Goal: Information Seeking & Learning: Learn about a topic

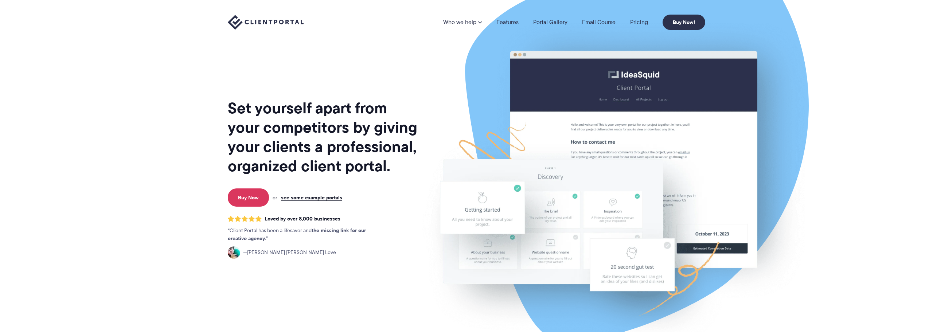
click at [633, 23] on link "Pricing" at bounding box center [639, 22] width 18 height 6
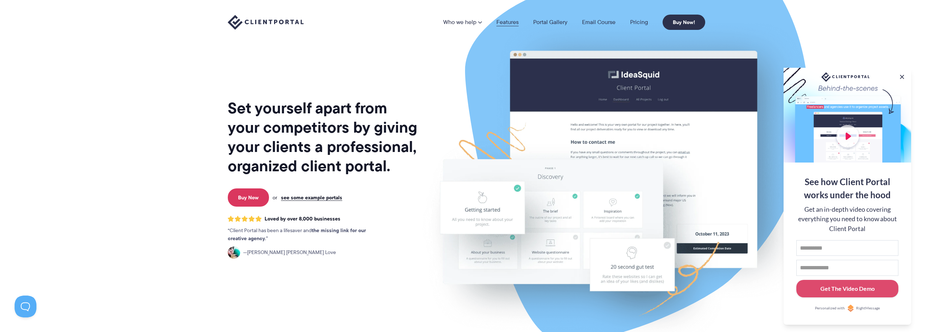
click at [499, 24] on link "Features" at bounding box center [507, 22] width 22 height 6
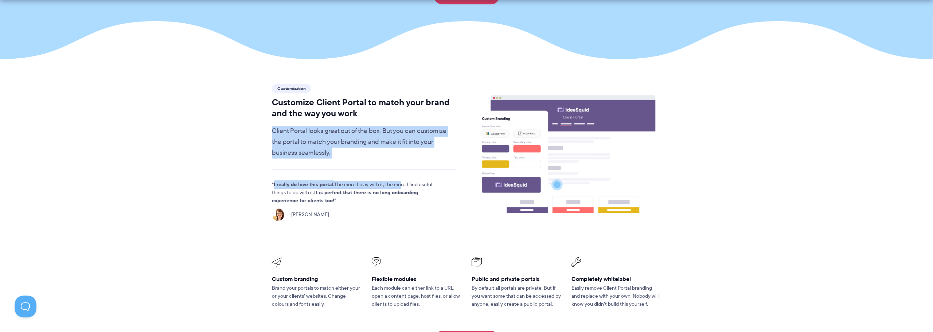
drag, startPoint x: 272, startPoint y: 113, endPoint x: 396, endPoint y: 141, distance: 127.0
click at [396, 141] on div "Customization Customize Client Portal to match your brand and the way you work …" at bounding box center [363, 160] width 197 height 155
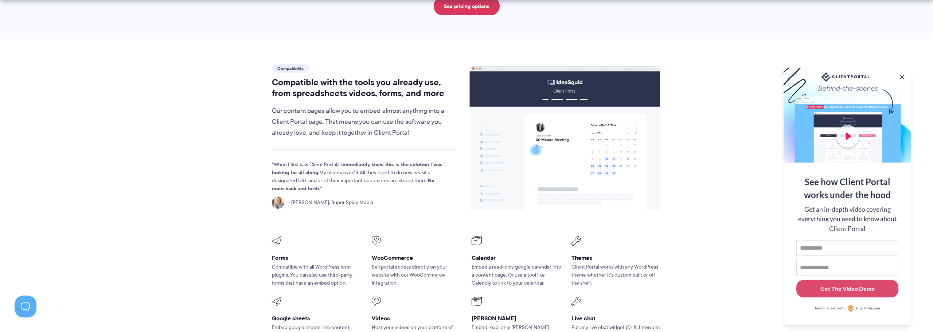
scroll to position [817, 0]
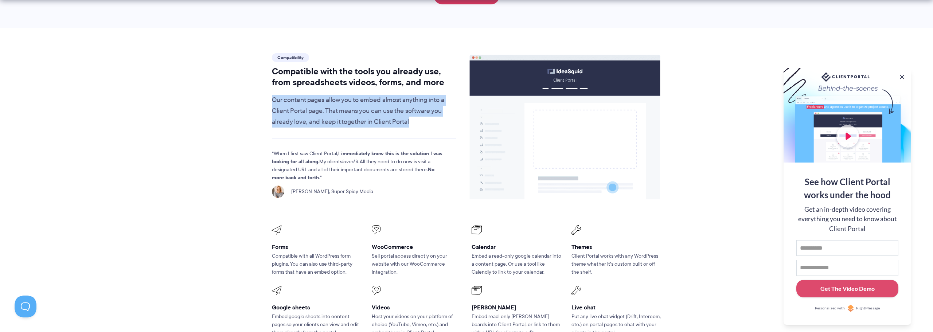
drag, startPoint x: 260, startPoint y: 83, endPoint x: 429, endPoint y: 106, distance: 171.0
click at [429, 106] on section "Compatibility Compatible with the tools you already use, from spreadsheets vide…" at bounding box center [466, 214] width 933 height 373
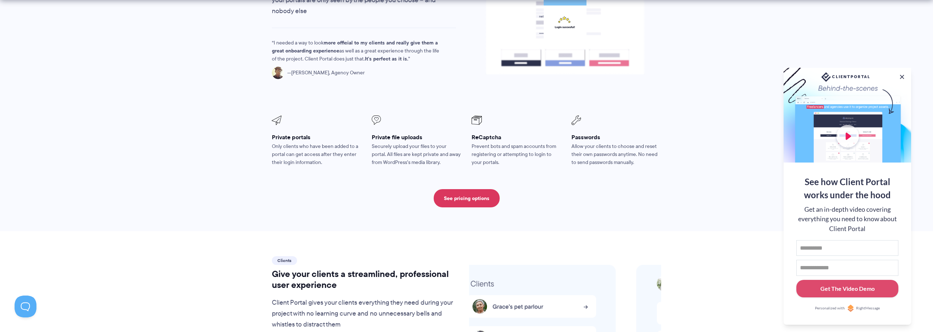
scroll to position [1301, 0]
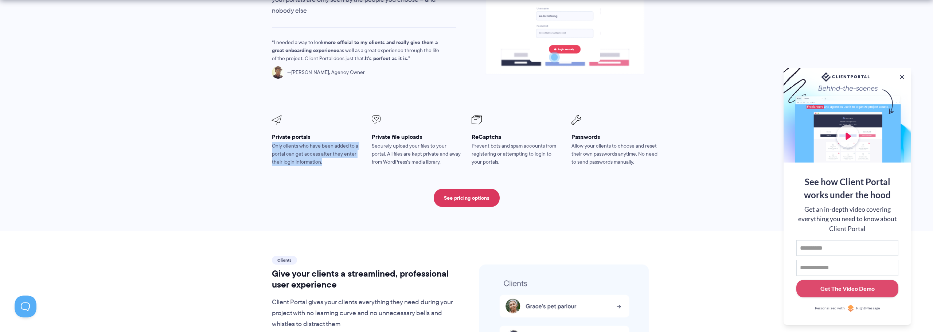
drag, startPoint x: 267, startPoint y: 126, endPoint x: 325, endPoint y: 142, distance: 60.8
click at [325, 142] on li "Private portals Only clients who have been added to a portal can get access aft…" at bounding box center [317, 140] width 100 height 61
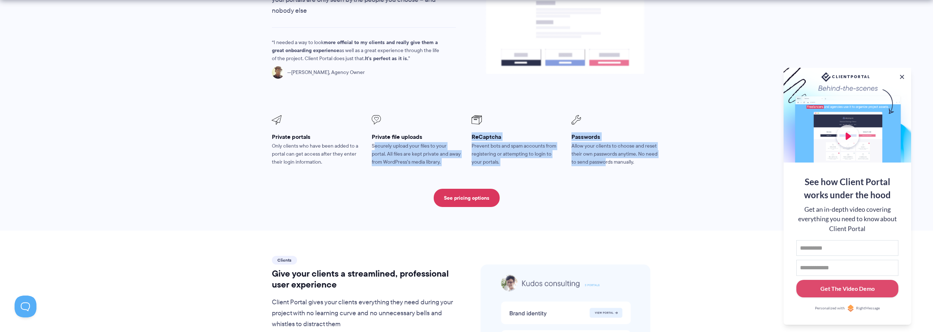
drag, startPoint x: 374, startPoint y: 123, endPoint x: 606, endPoint y: 140, distance: 232.3
click at [606, 140] on ul "Private portals Only clients who have been added to a portal can get access aft…" at bounding box center [466, 140] width 399 height 61
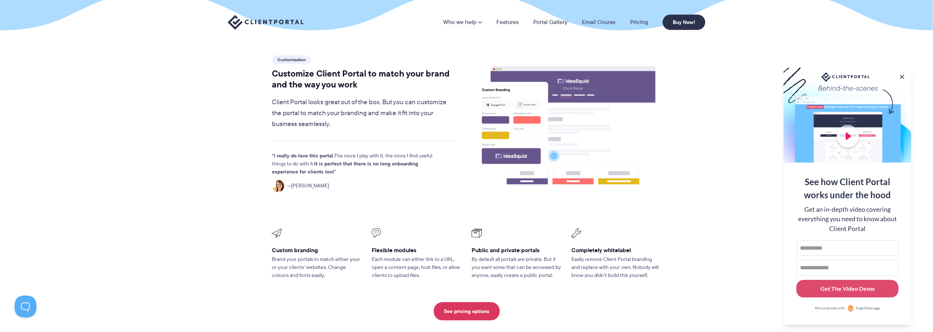
scroll to position [0, 0]
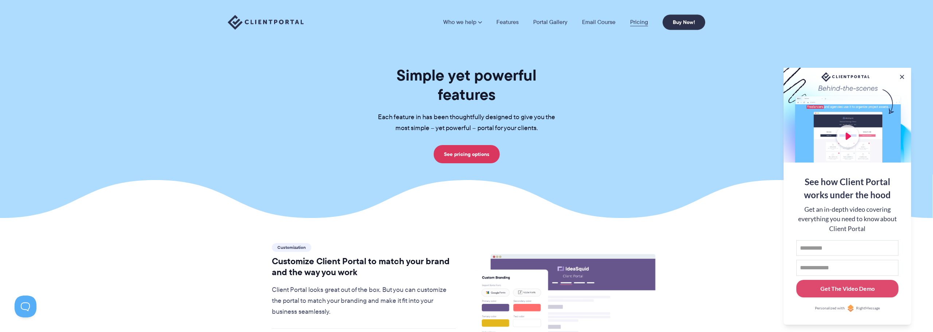
click at [637, 23] on link "Pricing" at bounding box center [639, 22] width 18 height 6
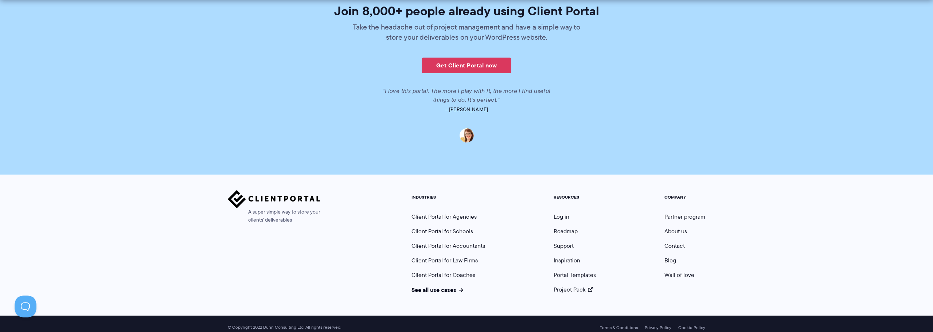
scroll to position [1781, 0]
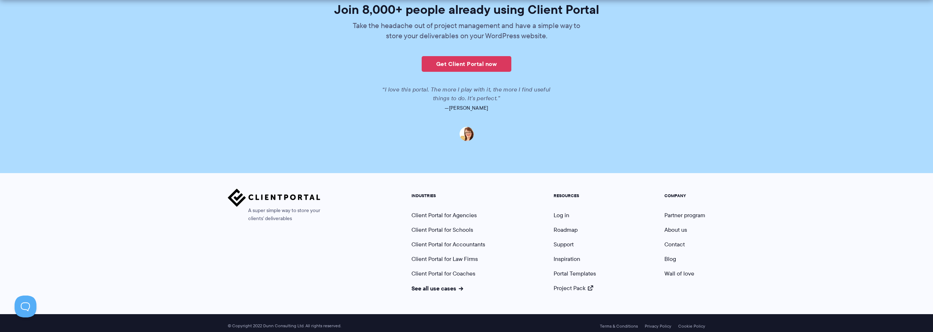
click at [571, 263] on ul "RESOURCES Log in Roadmap Support Inspiration Portal Templates Project Pack" at bounding box center [574, 242] width 53 height 99
click at [570, 270] on link "Portal Templates" at bounding box center [575, 273] width 42 height 8
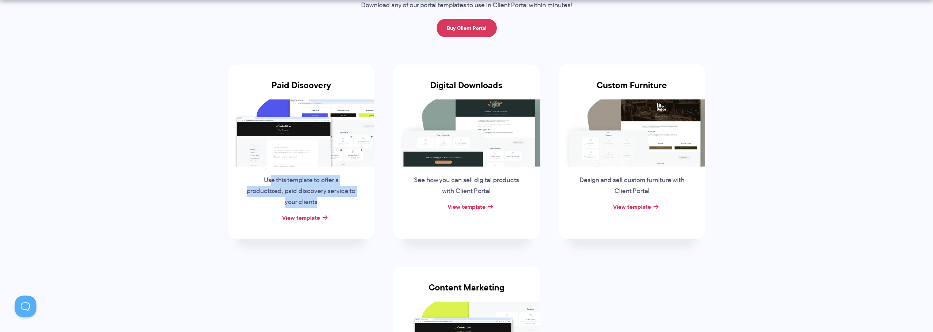
drag, startPoint x: 271, startPoint y: 183, endPoint x: 337, endPoint y: 202, distance: 68.4
click at [337, 202] on p "Use this template to offer a productized, paid discovery service to your clients" at bounding box center [301, 191] width 111 height 33
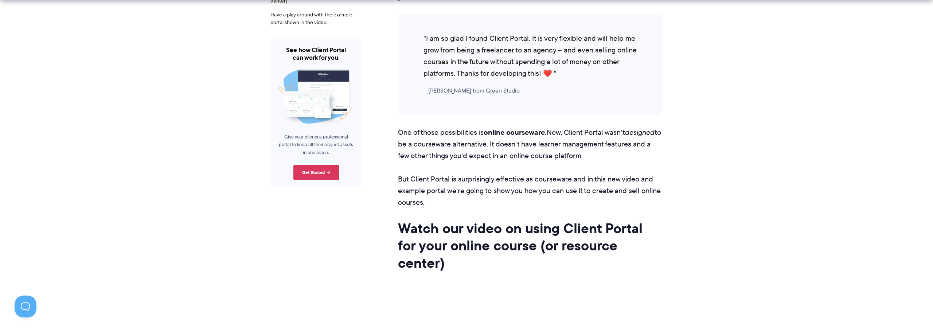
scroll to position [267, 0]
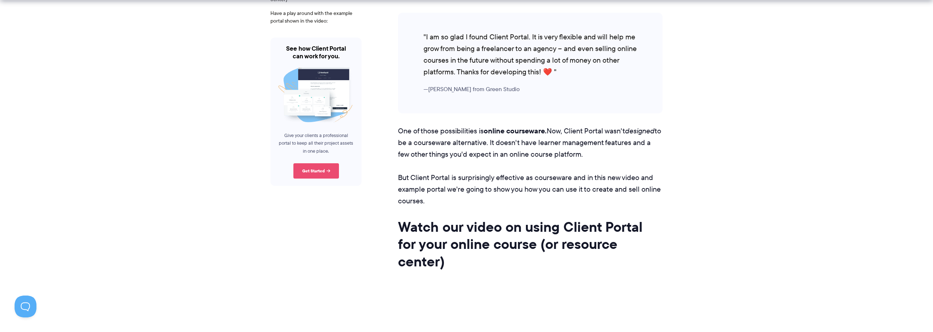
click at [313, 172] on link "Get Started" at bounding box center [316, 170] width 46 height 15
